Goal: Information Seeking & Learning: Find specific fact

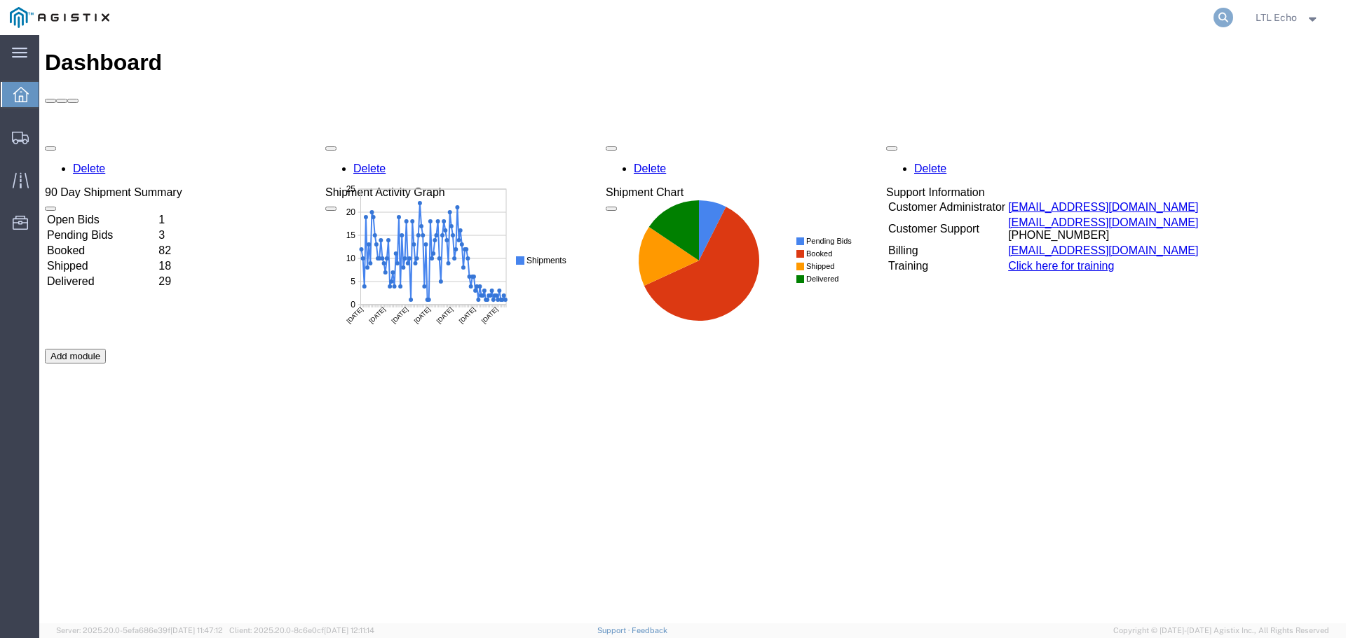
click at [1228, 16] on icon at bounding box center [1223, 18] width 20 height 20
paste input "56979853"
type input "56979853"
click at [1220, 18] on icon at bounding box center [1223, 18] width 20 height 20
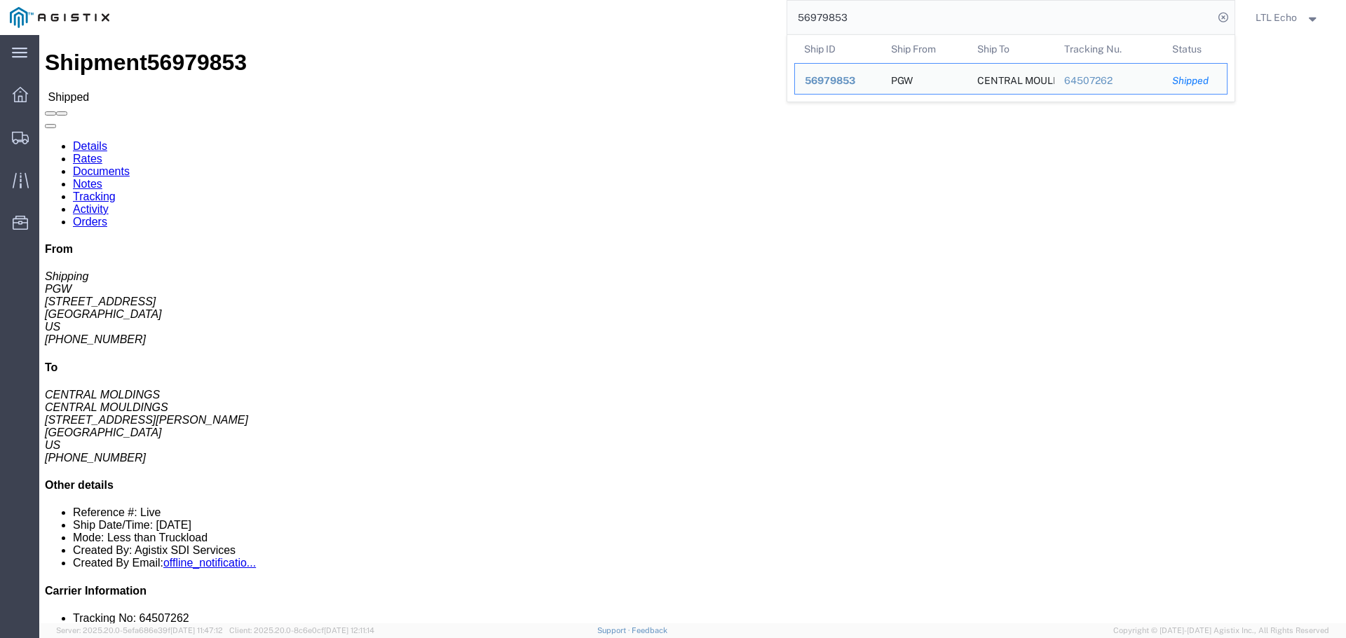
click div "Leg 1 - Less than Truckload"
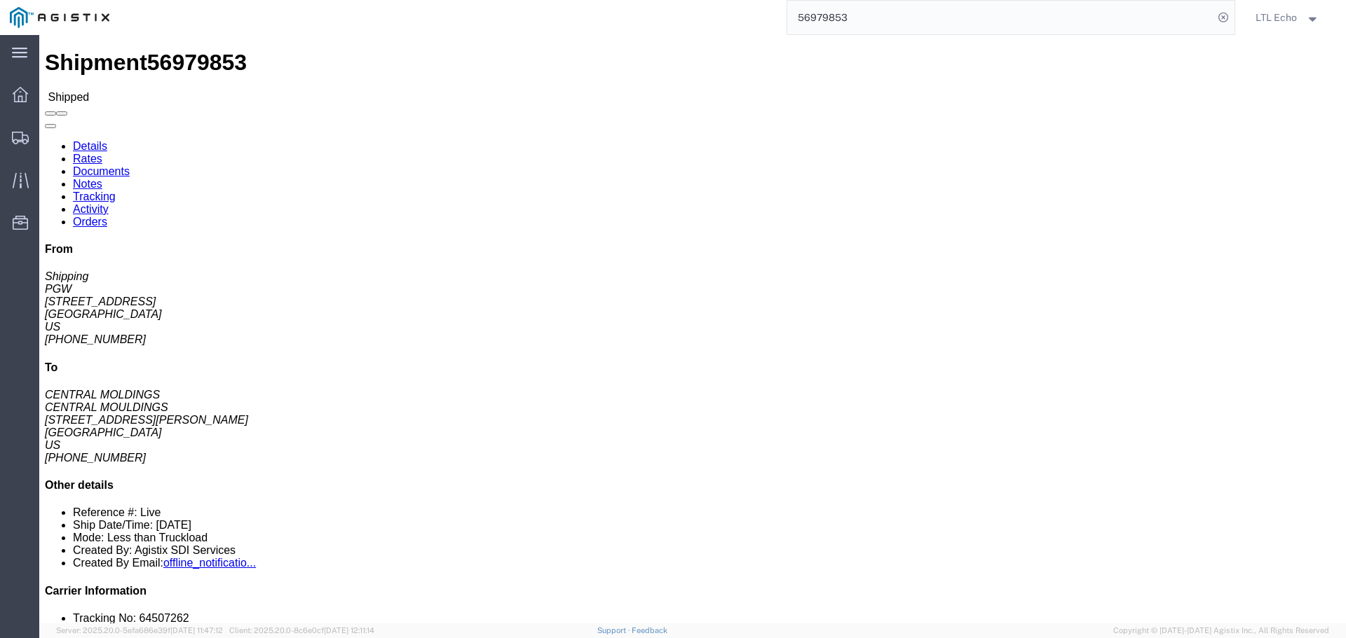
drag, startPoint x: 147, startPoint y: 219, endPoint x: 2, endPoint y: 219, distance: 145.1
click div "Shipment Detail Ship From PGW (Shipping) 5329 [STREET_ADDRESS] [PHONE_NUMBER] […"
copy address "[EMAIL_ADDRESS][DOMAIN_NAME]"
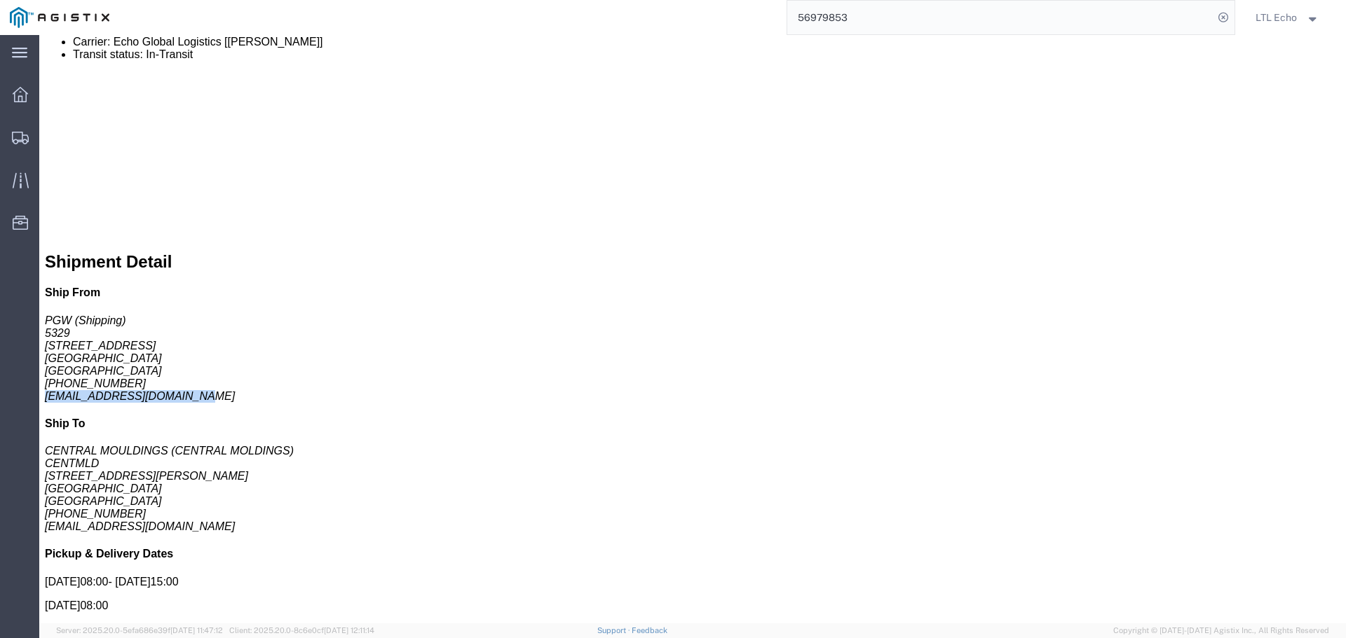
scroll to position [631, 0]
